Goal: Check status: Check status

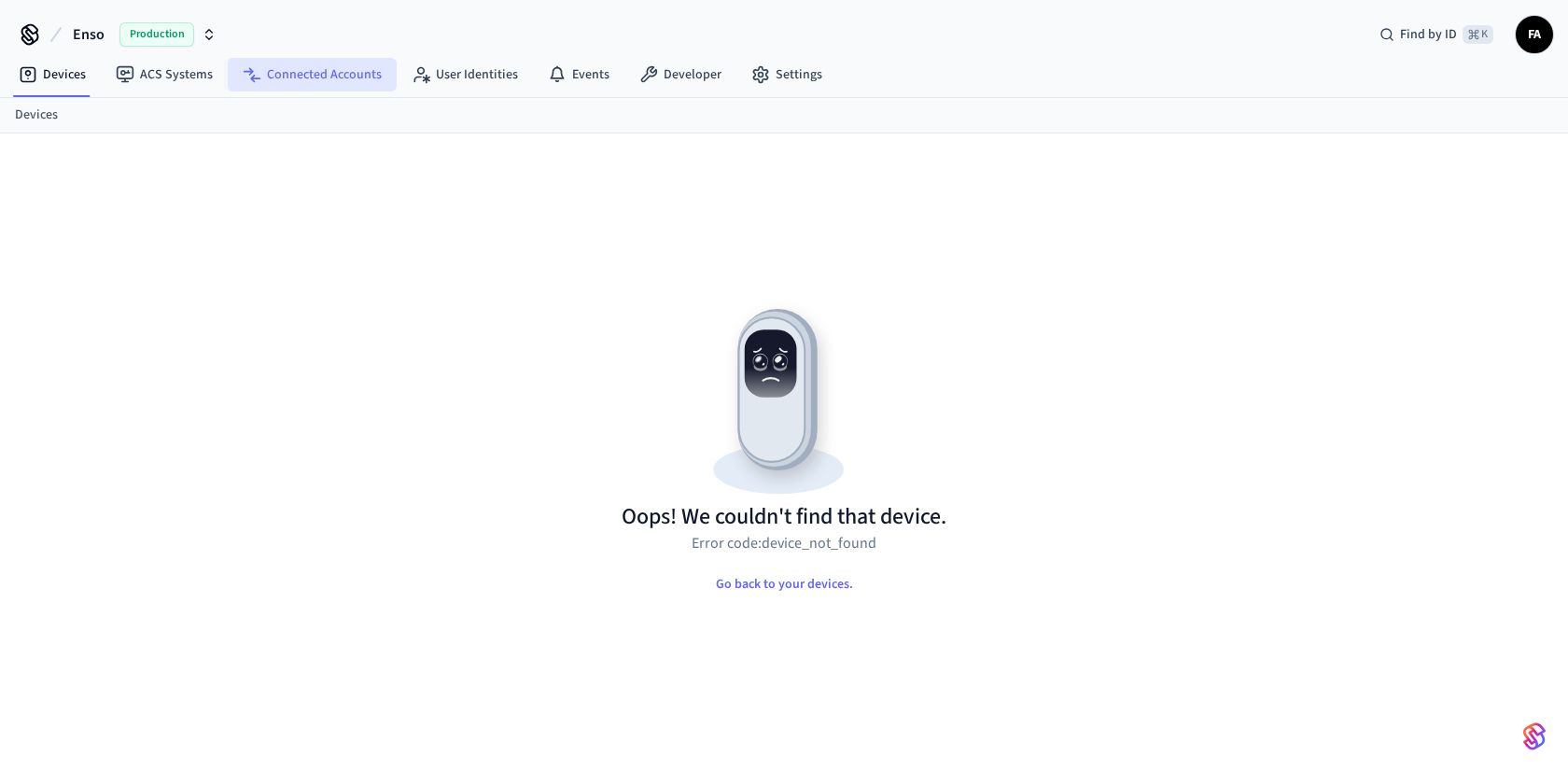
click at [324, 81] on link "Connected Accounts" at bounding box center [312, 75] width 169 height 33
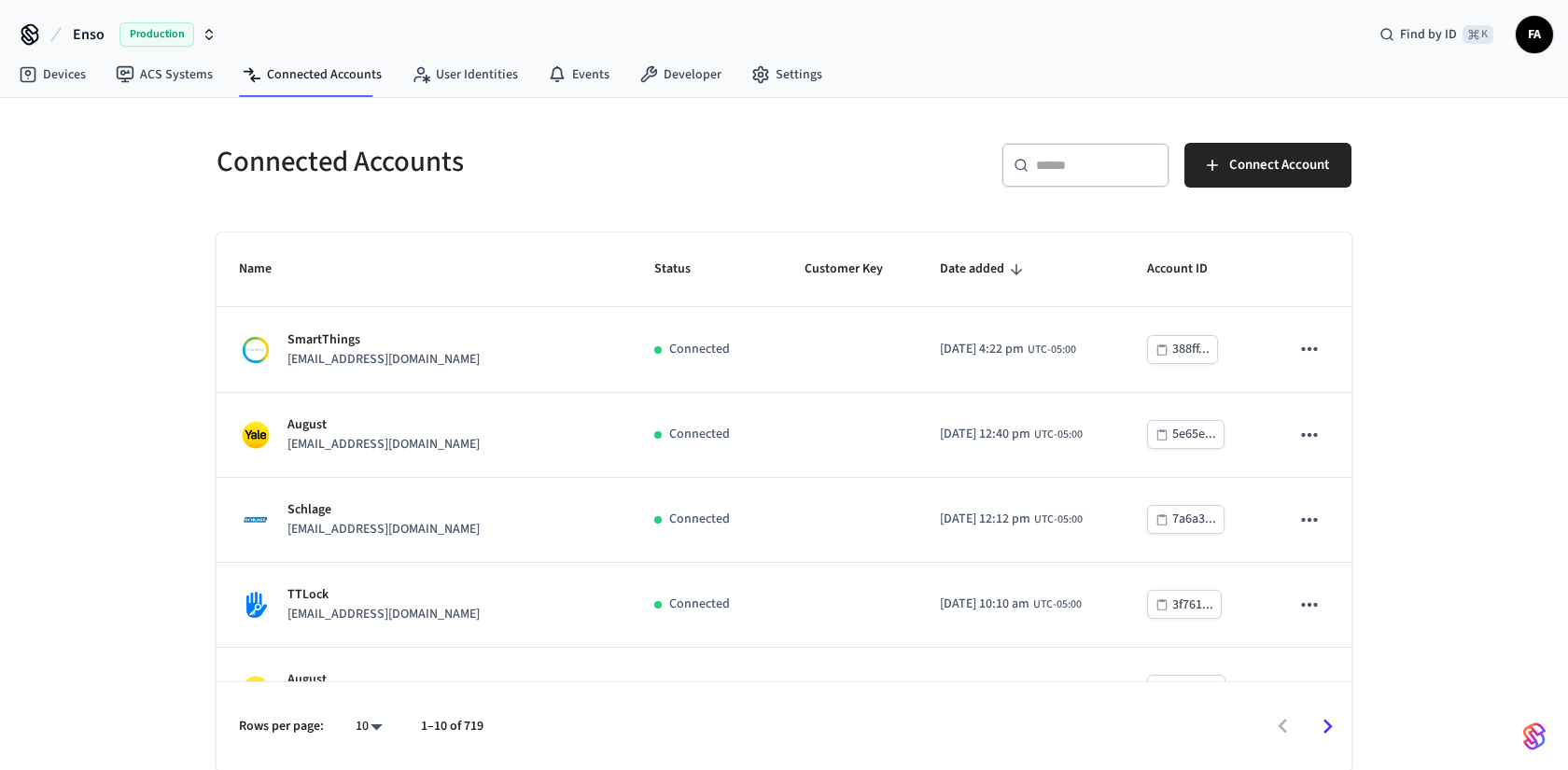
click at [1080, 169] on input "text" at bounding box center [1097, 165] width 122 height 19
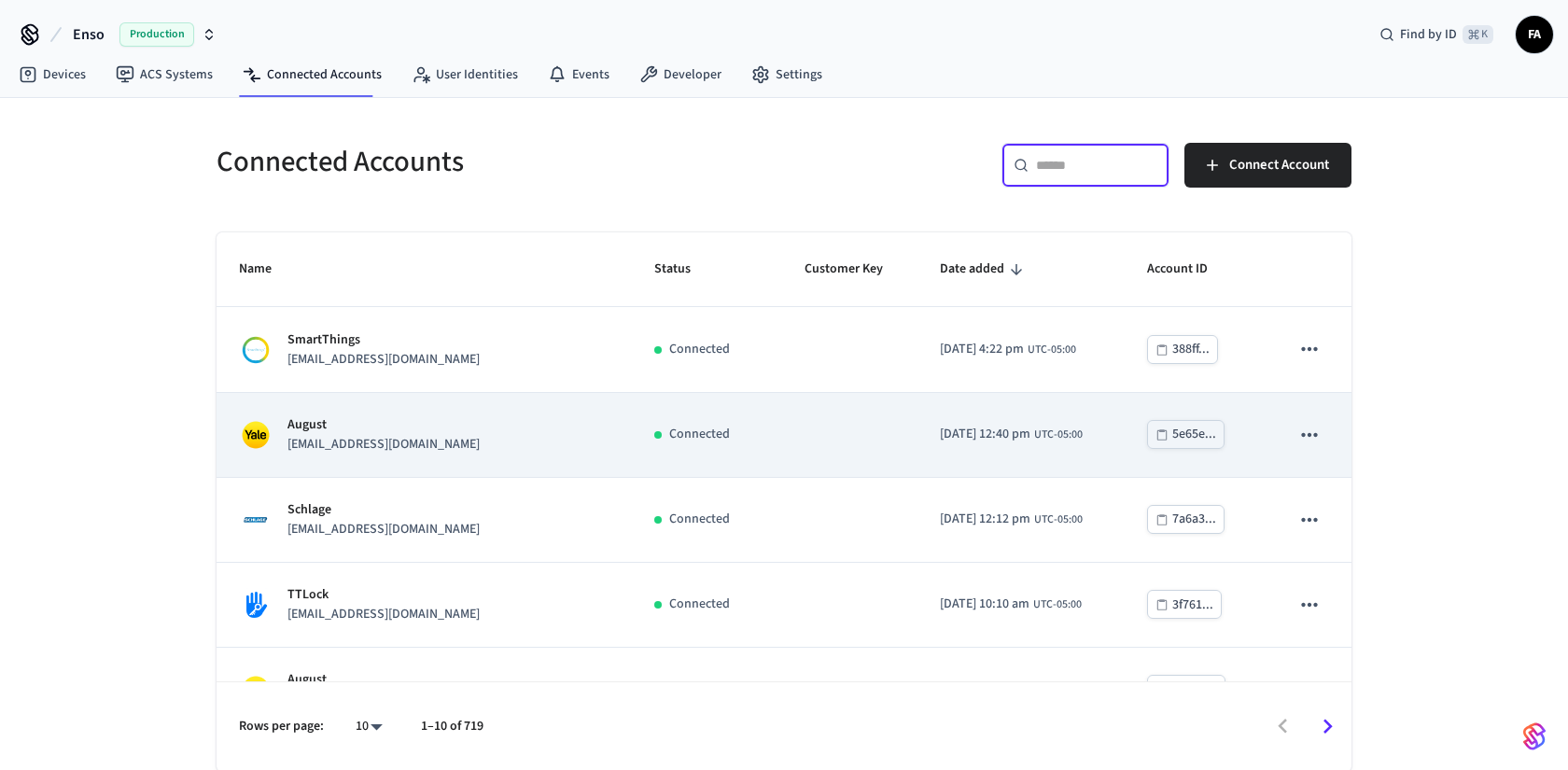
click at [323, 445] on p "[EMAIL_ADDRESS][DOMAIN_NAME]" at bounding box center [384, 445] width 192 height 20
